Goal: Navigation & Orientation: Find specific page/section

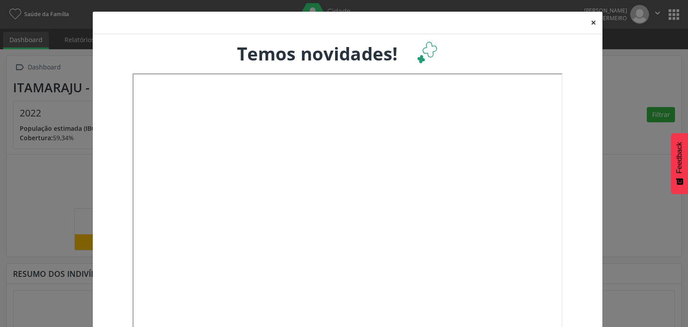
click at [587, 22] on button "×" at bounding box center [593, 23] width 18 height 22
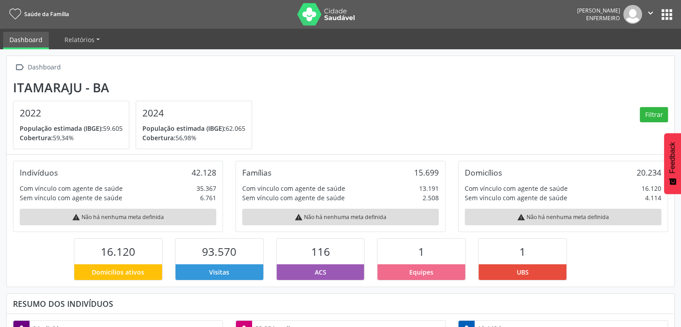
scroll to position [147, 223]
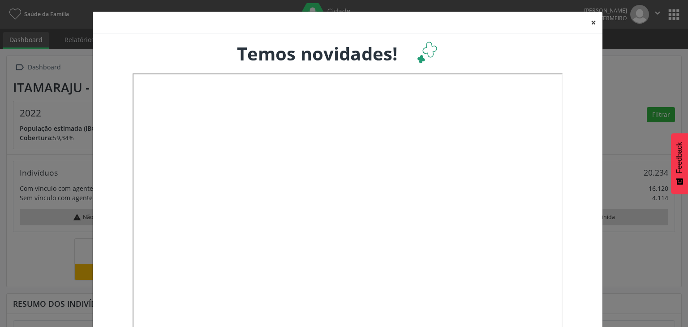
click at [587, 23] on button "×" at bounding box center [593, 23] width 18 height 22
